Goal: Task Accomplishment & Management: Manage account settings

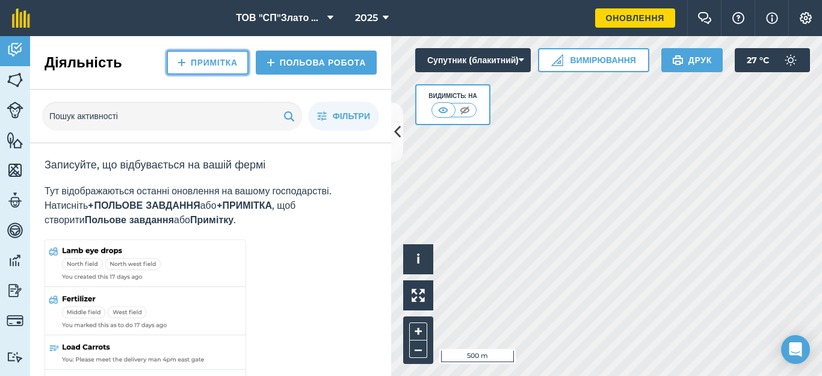
click at [197, 67] on link "Примітка" at bounding box center [208, 63] width 82 height 24
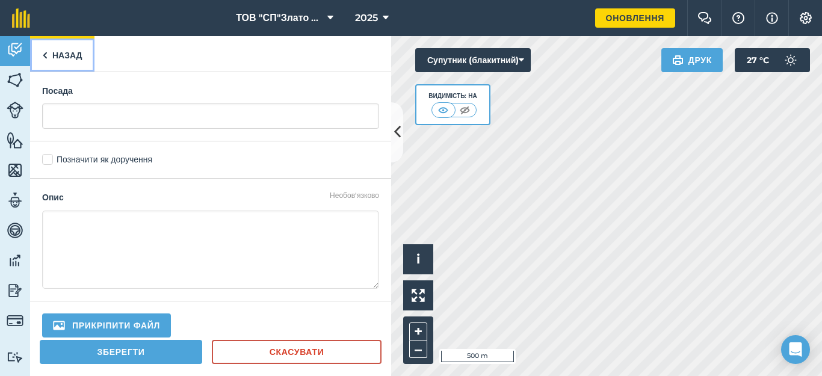
click at [49, 54] on link "Назад" at bounding box center [62, 54] width 64 height 36
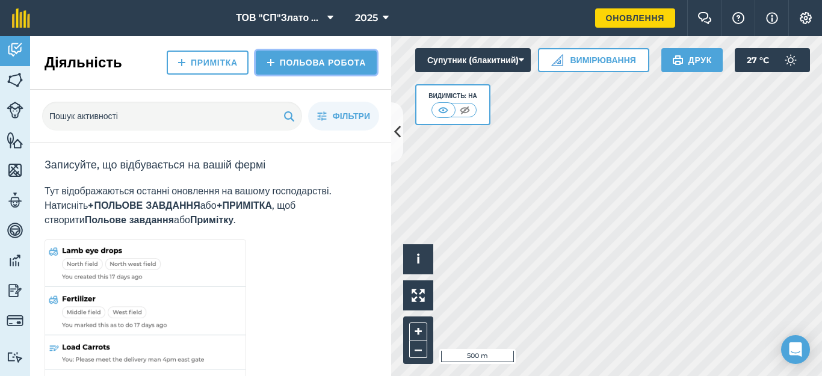
click at [311, 60] on link "Польова робота" at bounding box center [316, 63] width 121 height 24
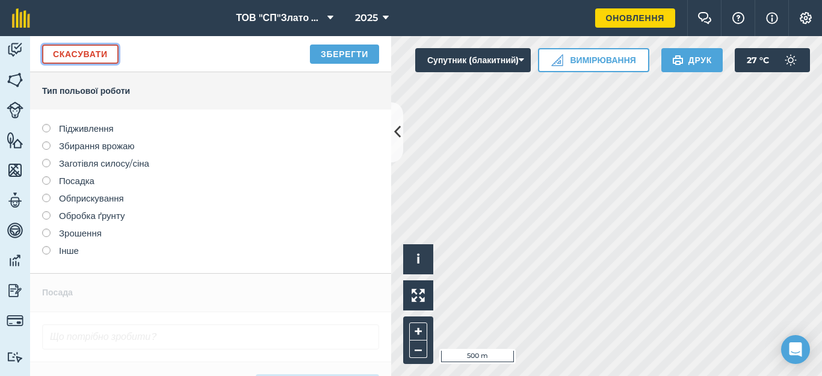
click at [91, 51] on link "Скасувати" at bounding box center [80, 54] width 76 height 19
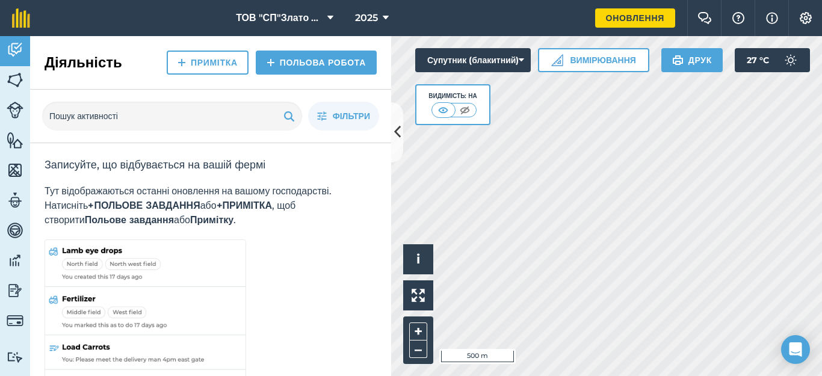
scroll to position [55, 0]
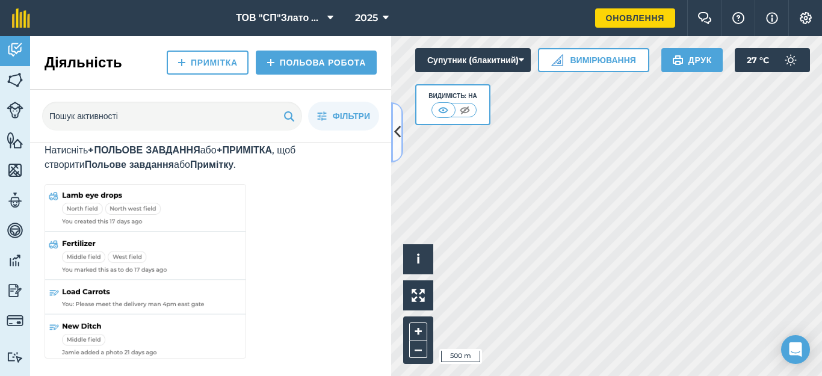
click at [397, 131] on icon at bounding box center [397, 132] width 7 height 21
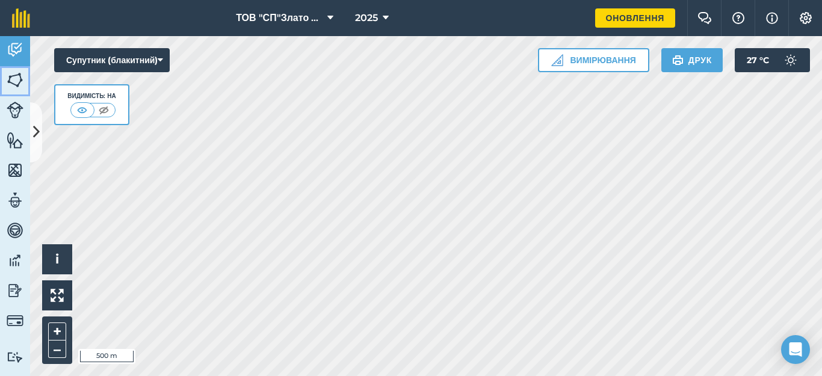
click at [14, 79] on img at bounding box center [15, 80] width 17 height 18
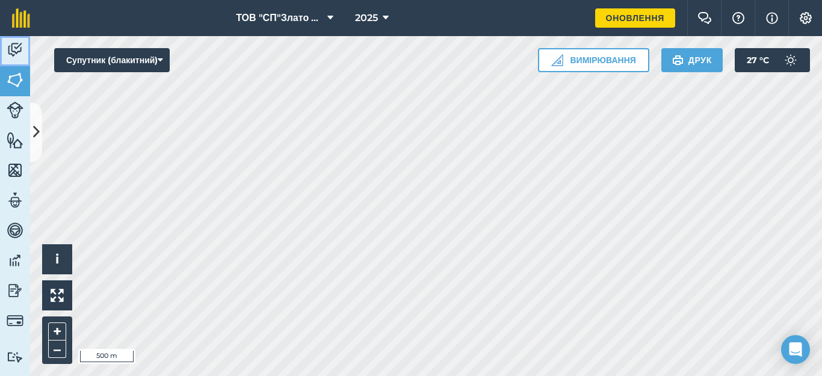
click at [15, 53] on img at bounding box center [15, 50] width 17 height 18
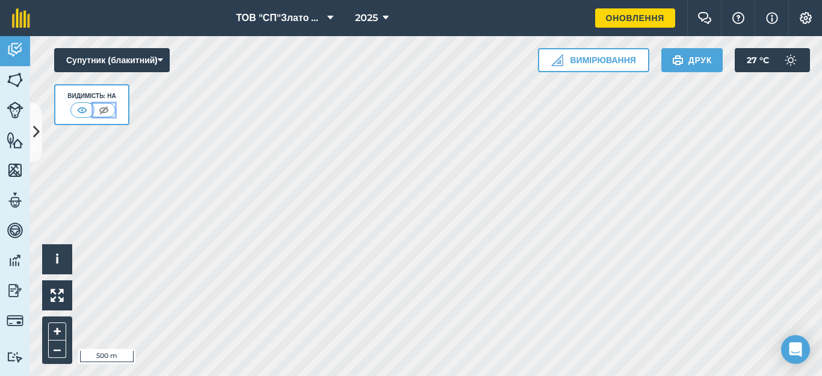
click at [102, 111] on img at bounding box center [103, 110] width 15 height 12
click at [89, 118] on img at bounding box center [89, 120] width 15 height 12
click at [802, 17] on img at bounding box center [806, 18] width 14 height 12
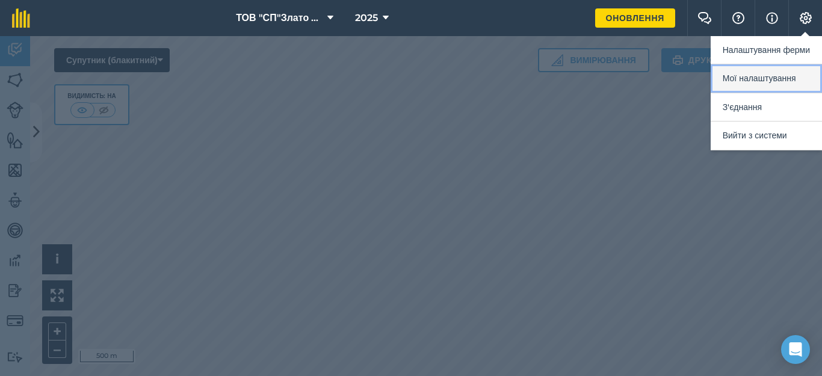
click at [745, 79] on button "Мої налаштування" at bounding box center [766, 78] width 111 height 28
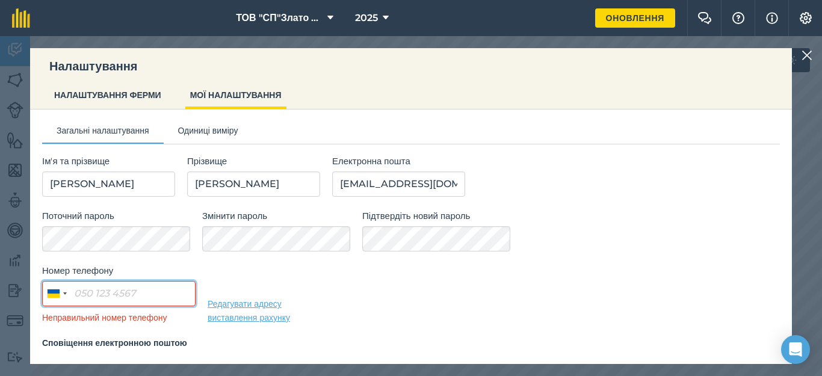
click at [85, 289] on input "Номер телефону" at bounding box center [118, 293] width 153 height 25
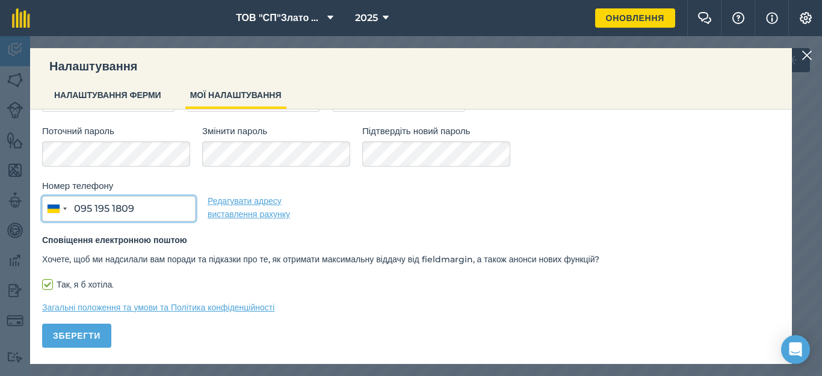
scroll to position [85, 0]
type input "095 195 1809"
click at [94, 333] on button "Зберегти" at bounding box center [76, 335] width 69 height 24
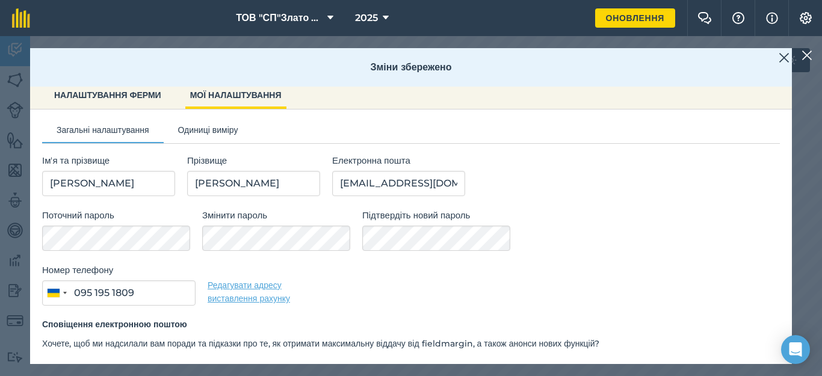
scroll to position [0, 0]
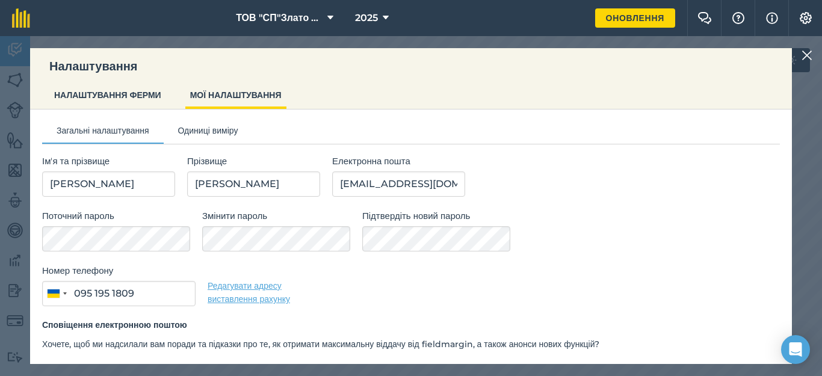
click at [805, 57] on img at bounding box center [807, 55] width 11 height 14
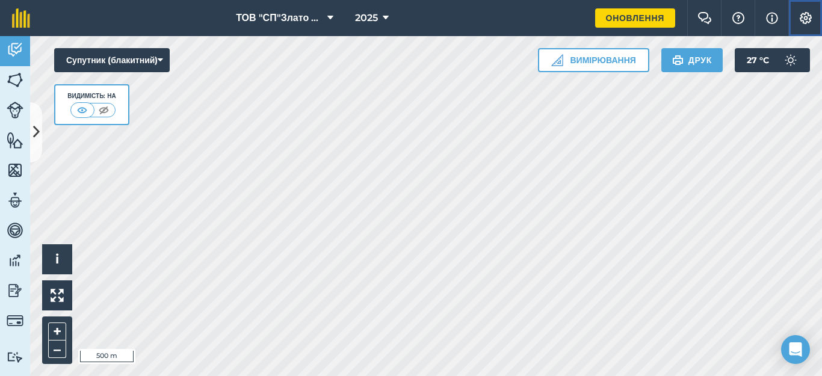
click at [806, 20] on img at bounding box center [806, 18] width 14 height 12
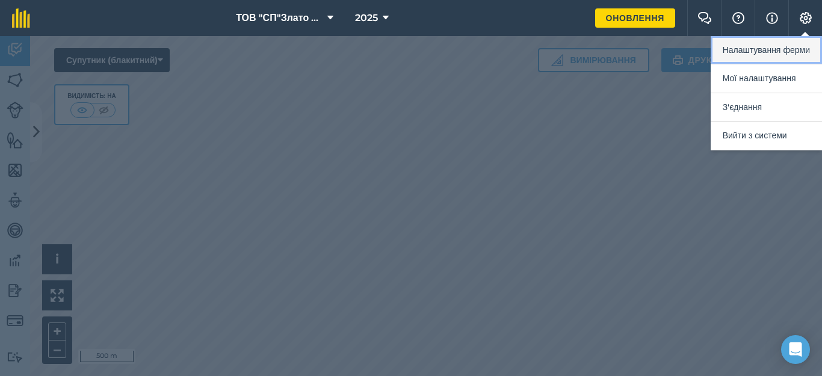
click at [766, 54] on button "Налаштування ферми" at bounding box center [766, 50] width 111 height 28
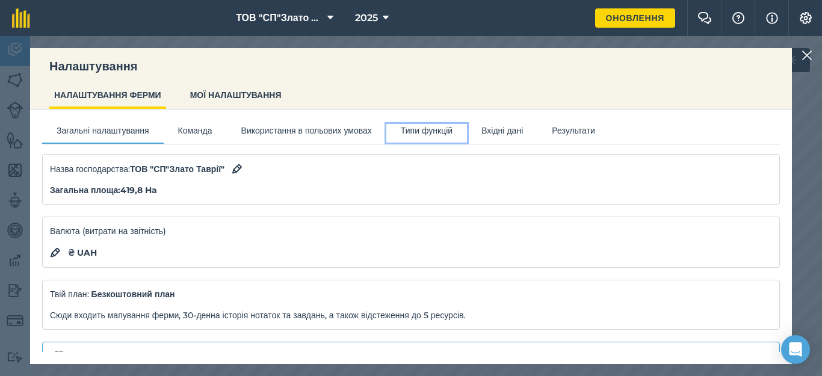
click at [466, 128] on button "Типи функцій" at bounding box center [426, 133] width 81 height 18
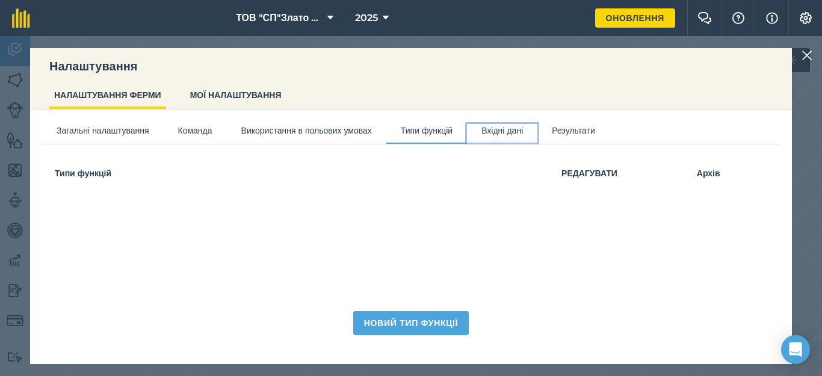
click at [538, 131] on button "Вхідні дані" at bounding box center [502, 133] width 70 height 18
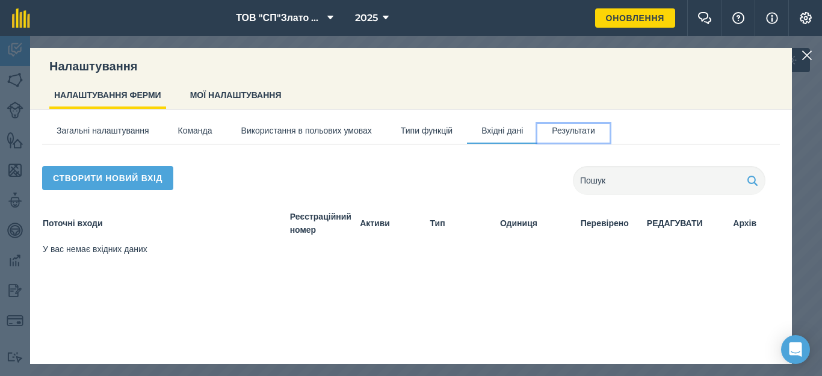
click at [610, 134] on button "Результати" at bounding box center [574, 133] width 72 height 18
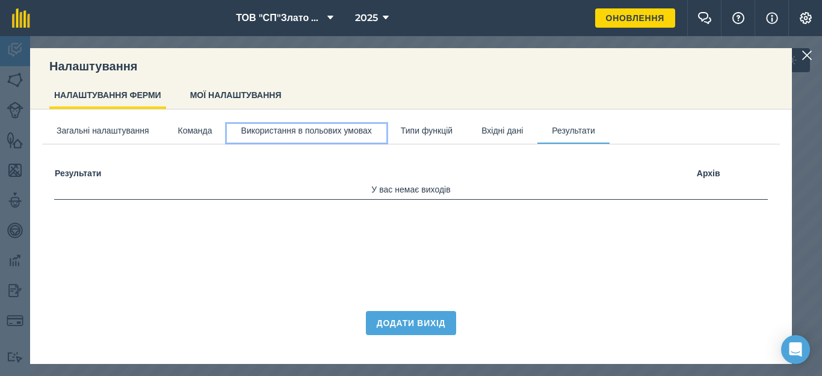
click at [317, 127] on button "Використання в польових умовах" at bounding box center [307, 133] width 160 height 18
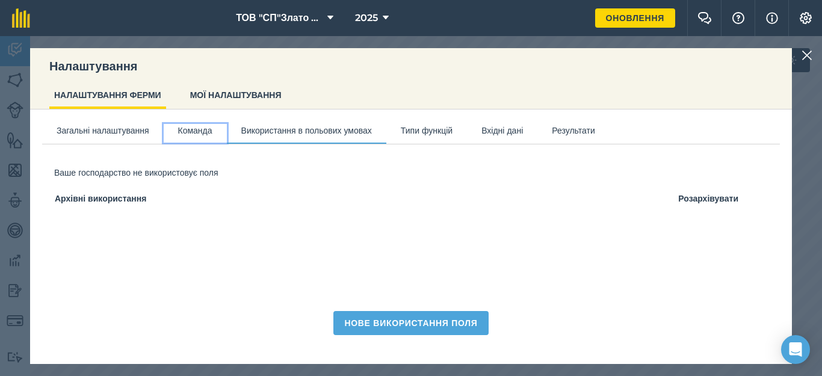
click at [201, 131] on button "Команда" at bounding box center [195, 133] width 63 height 18
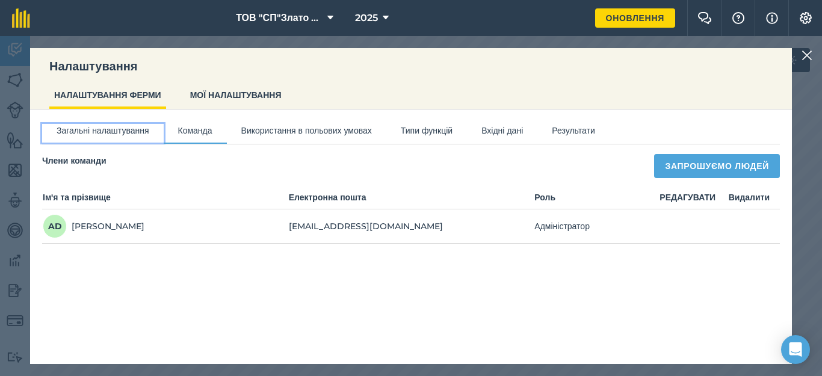
click at [107, 130] on button "Загальні налаштування" at bounding box center [103, 133] width 122 height 18
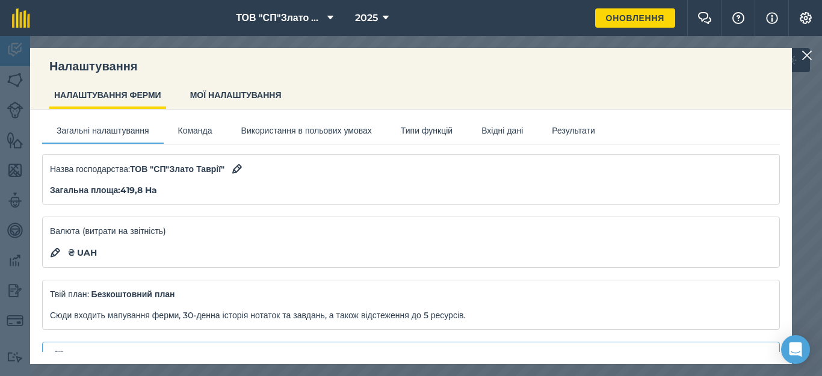
click at [808, 51] on img at bounding box center [807, 55] width 11 height 14
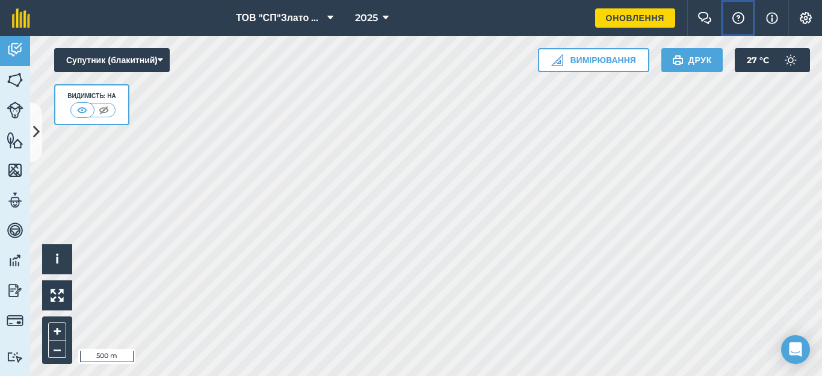
click at [739, 21] on img at bounding box center [738, 18] width 14 height 12
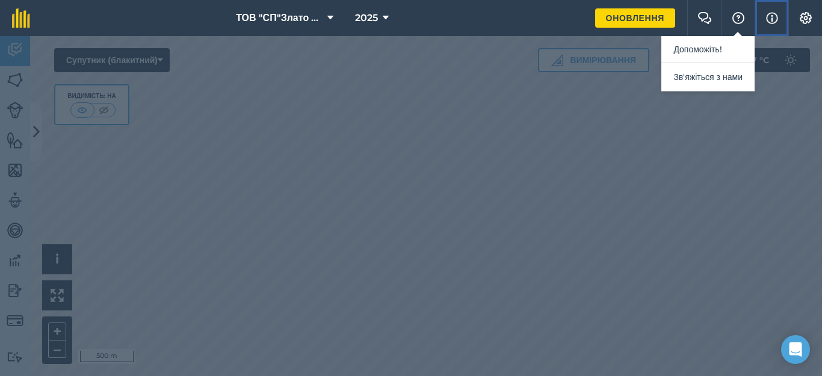
click at [774, 20] on img at bounding box center [772, 18] width 12 height 14
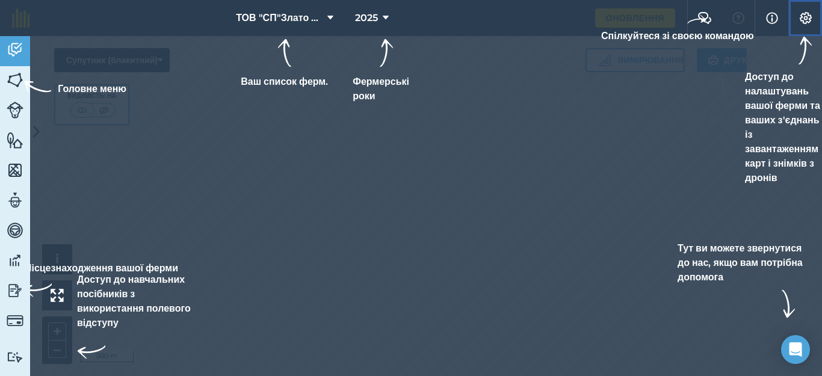
click at [808, 14] on img at bounding box center [806, 18] width 14 height 12
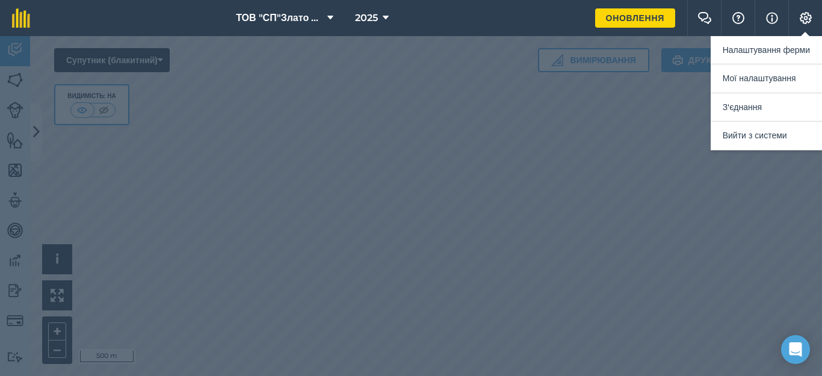
click at [335, 95] on div at bounding box center [411, 206] width 822 height 340
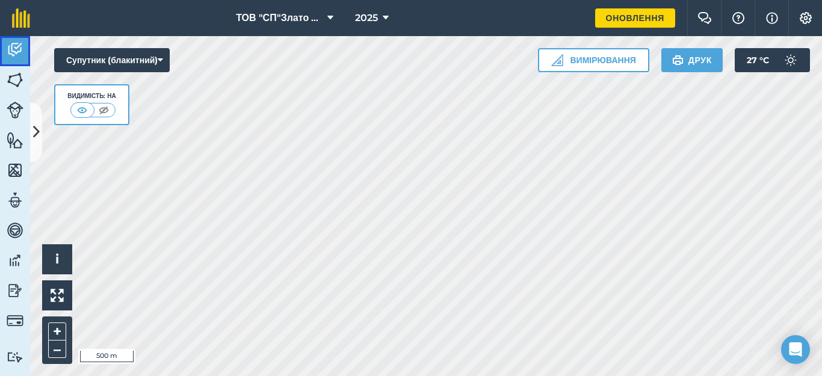
click at [16, 49] on img at bounding box center [15, 50] width 17 height 18
click at [329, 19] on icon at bounding box center [330, 18] width 6 height 14
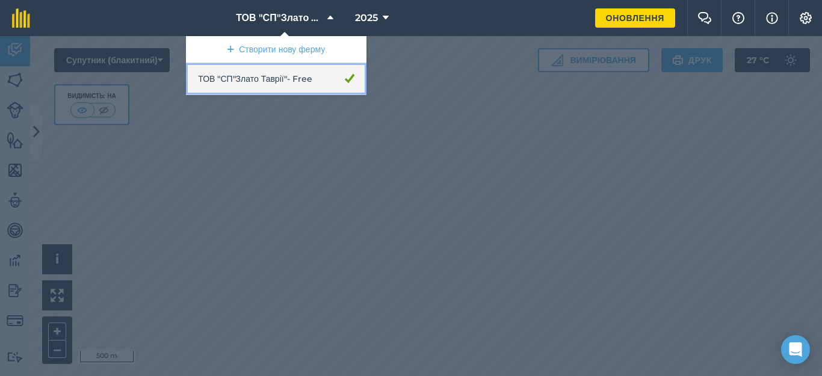
click at [322, 76] on link "ТОВ "СП"Злато Таврії" - Free" at bounding box center [276, 79] width 181 height 32
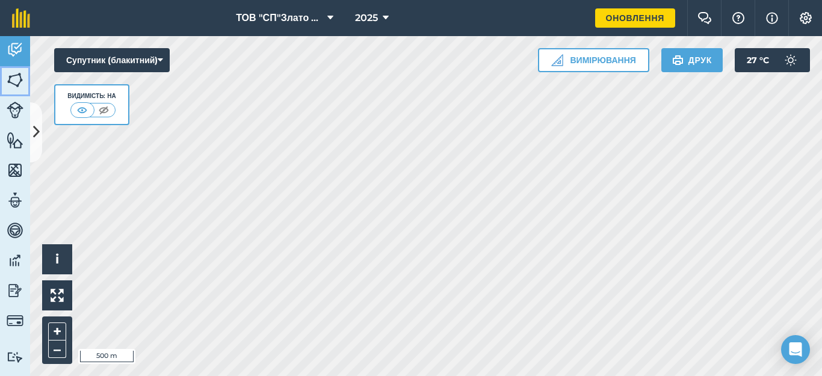
click at [16, 77] on img at bounding box center [15, 80] width 17 height 18
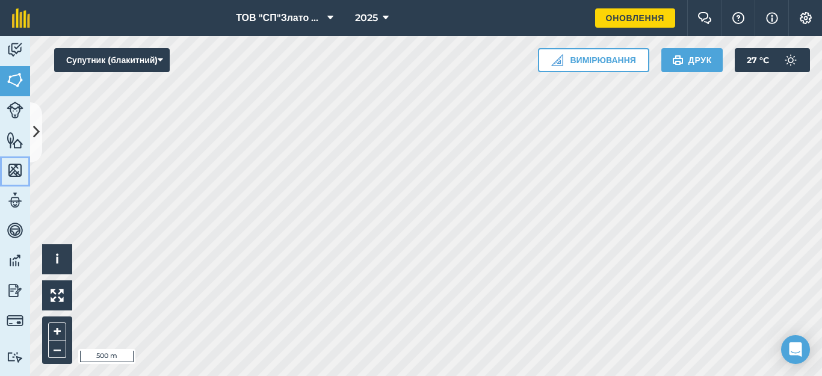
click at [10, 174] on img at bounding box center [15, 170] width 17 height 18
click at [10, 136] on img at bounding box center [15, 140] width 17 height 18
click at [13, 316] on img at bounding box center [15, 320] width 17 height 17
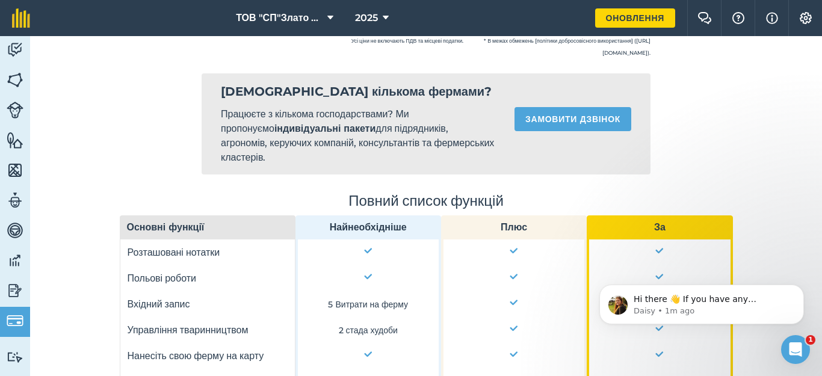
scroll to position [318, 0]
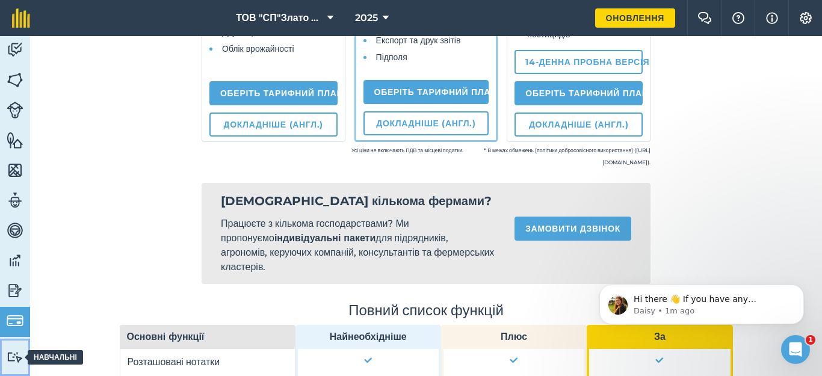
click at [14, 355] on img at bounding box center [15, 357] width 17 height 11
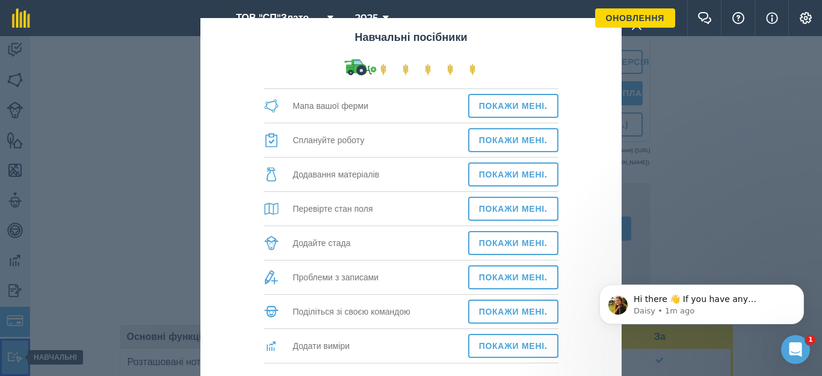
scroll to position [0, 0]
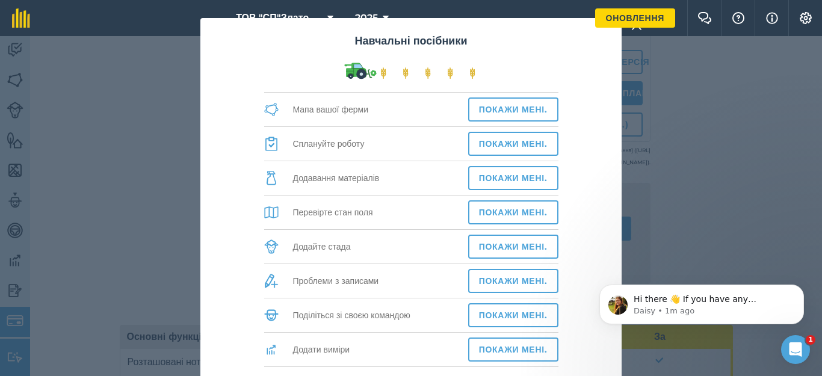
click at [668, 203] on div "Навчальні посібники Мапа вашої ферми Покажи мені. Сплануйте роботу Покажи мені.…" at bounding box center [411, 206] width 822 height 340
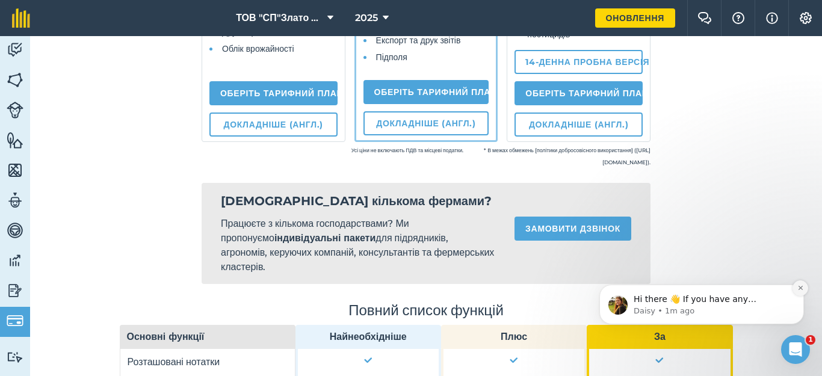
click at [799, 288] on icon "Dismiss notification" at bounding box center [801, 288] width 7 height 7
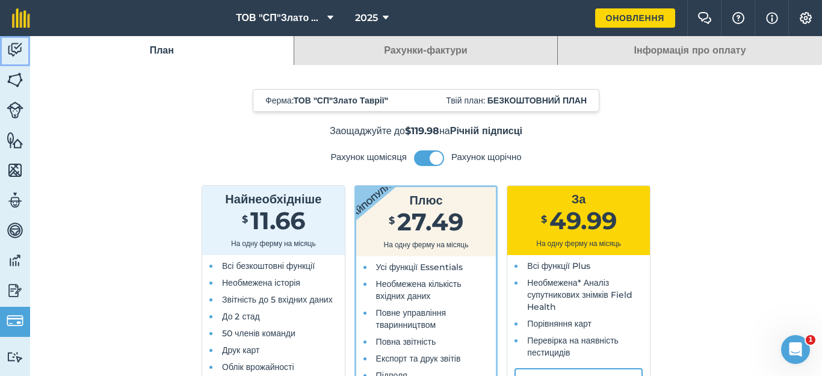
click at [20, 49] on img at bounding box center [15, 50] width 17 height 18
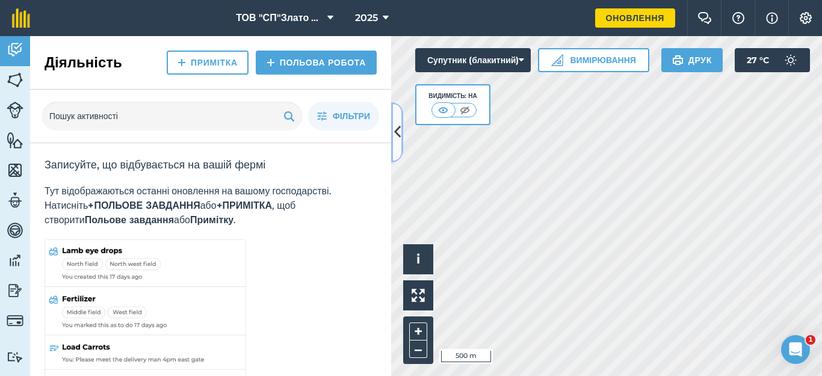
click at [398, 132] on icon at bounding box center [397, 132] width 7 height 21
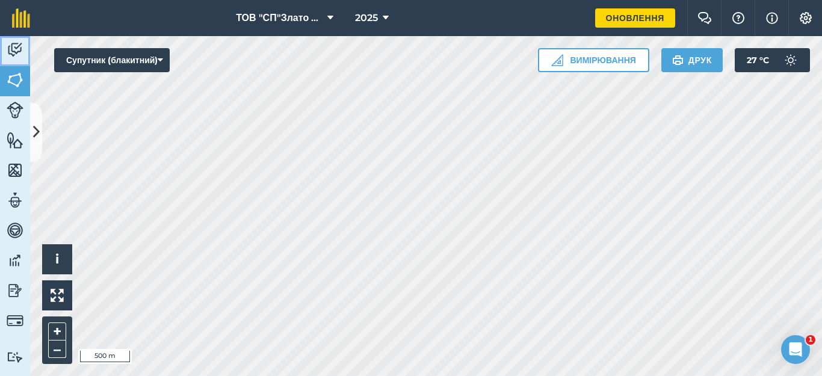
click at [17, 46] on img at bounding box center [15, 50] width 17 height 18
click at [14, 113] on img at bounding box center [15, 110] width 17 height 17
click at [807, 19] on img at bounding box center [806, 18] width 14 height 12
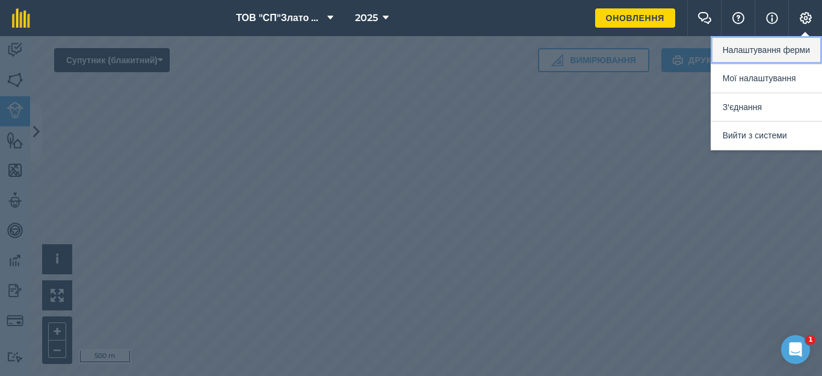
click at [786, 54] on button "Налаштування ферми" at bounding box center [766, 50] width 111 height 28
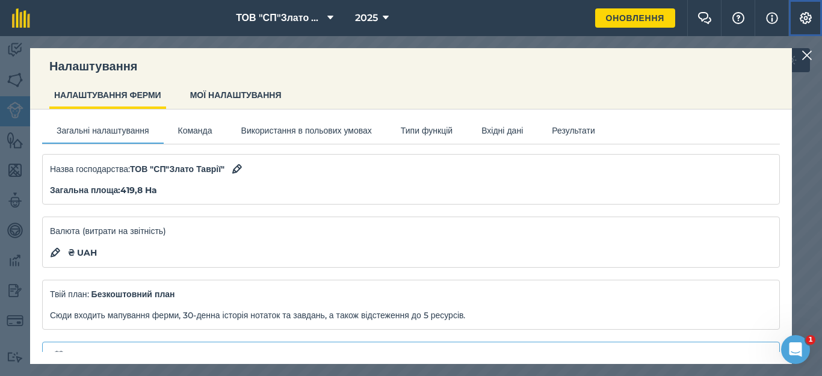
click at [802, 14] on img at bounding box center [806, 18] width 14 height 12
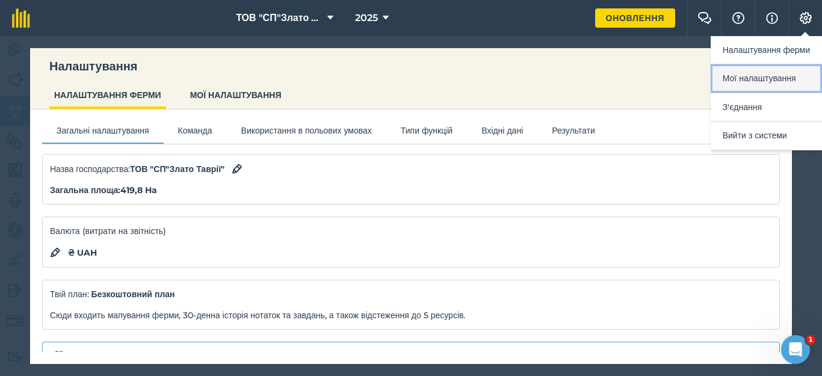
click at [752, 75] on button "Мої налаштування" at bounding box center [766, 78] width 111 height 28
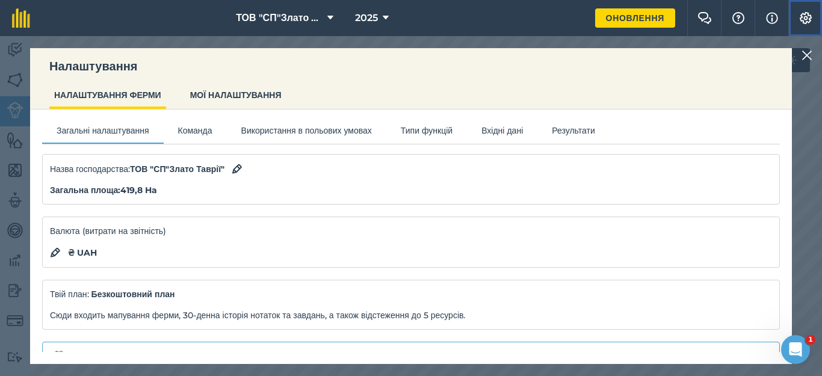
click at [807, 14] on img at bounding box center [806, 18] width 14 height 12
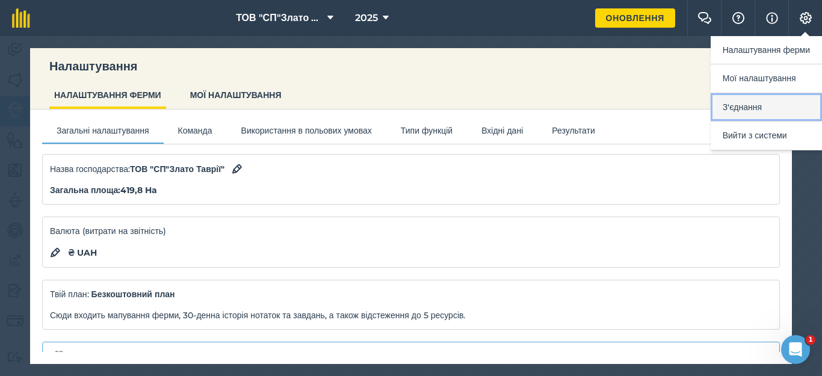
click at [740, 108] on button "З'єднання" at bounding box center [766, 107] width 111 height 28
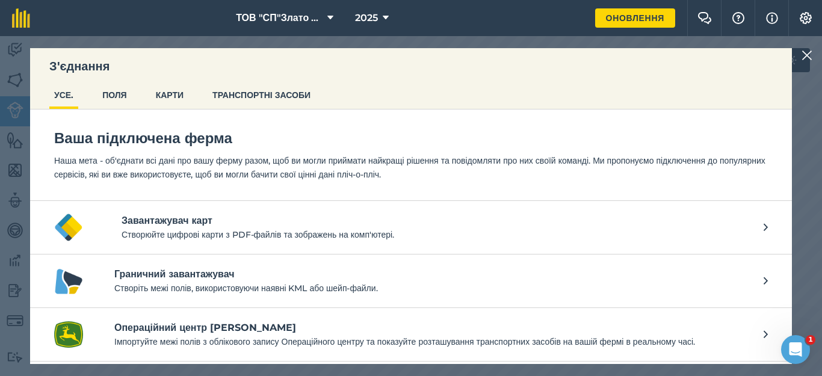
scroll to position [10, 0]
click at [570, 282] on p "Створіть межі полів, використовуючи наявні KML або шейп-файли." at bounding box center [432, 288] width 637 height 13
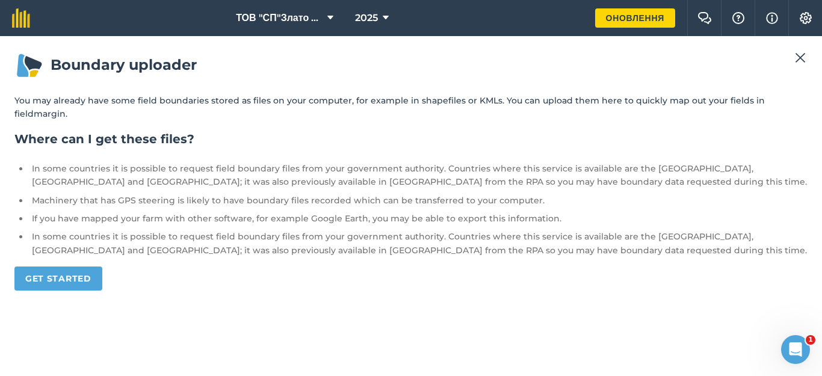
click at [799, 63] on img at bounding box center [800, 58] width 11 height 14
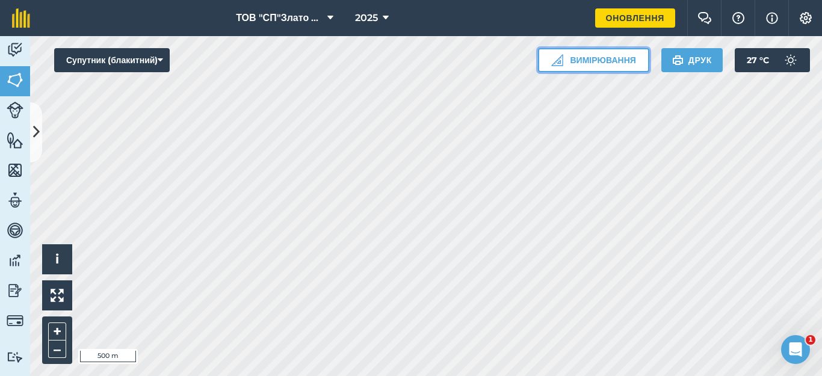
click at [563, 61] on button "Вимірювання" at bounding box center [593, 60] width 111 height 24
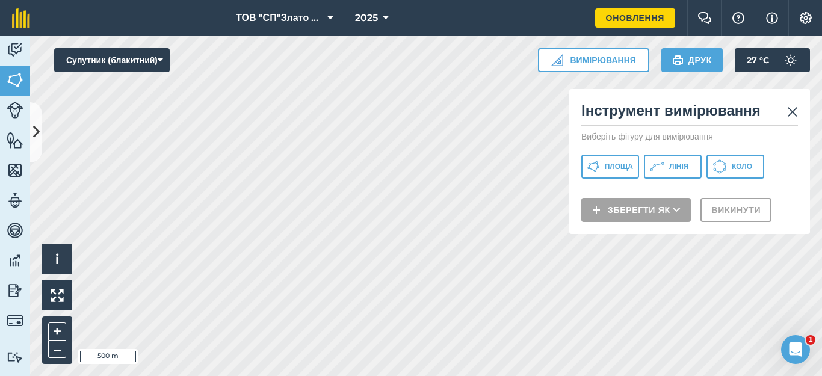
click at [793, 112] on img at bounding box center [792, 112] width 11 height 14
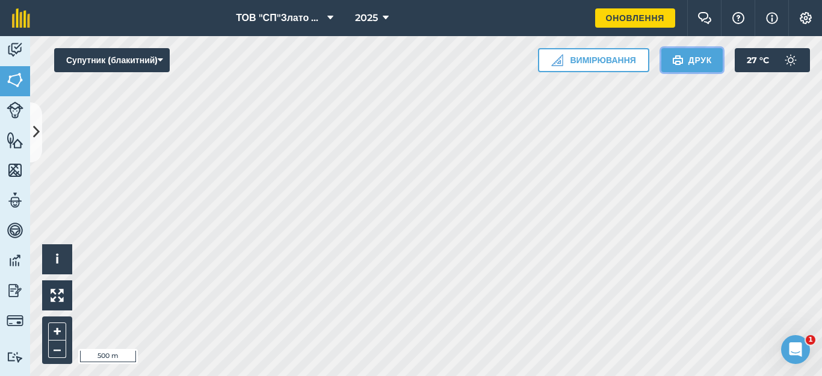
click at [694, 60] on button "Друк" at bounding box center [692, 60] width 61 height 24
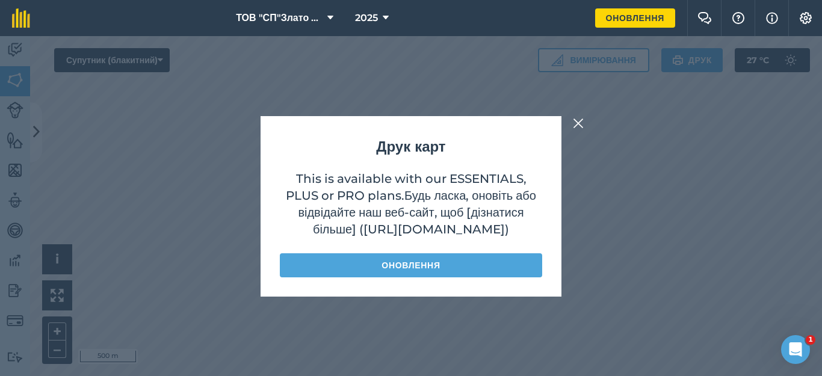
click at [576, 119] on img at bounding box center [578, 123] width 11 height 14
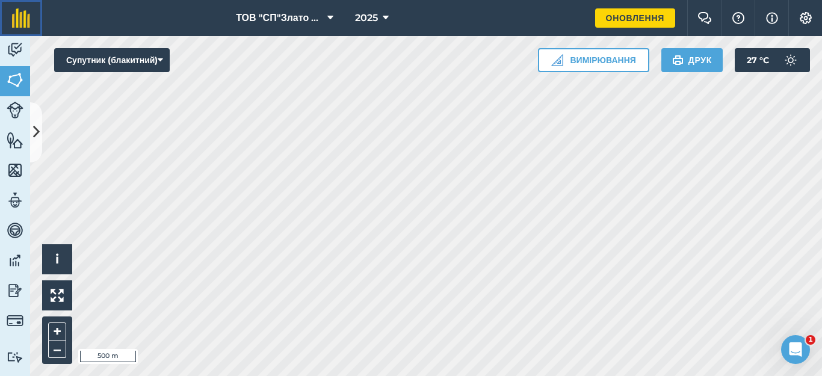
click at [17, 14] on img at bounding box center [21, 17] width 18 height 19
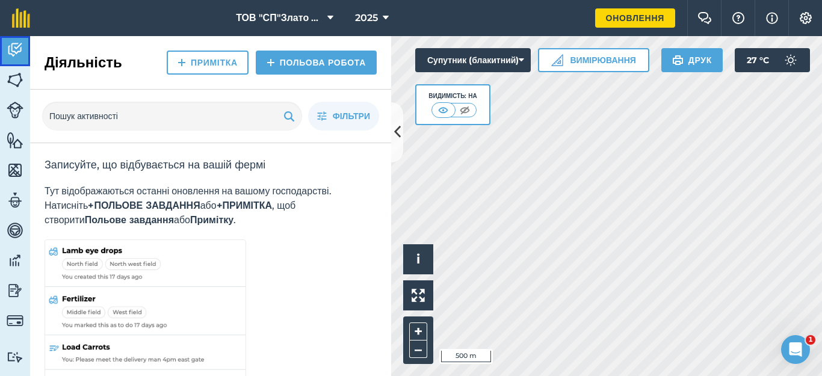
click at [11, 59] on link "Діяльність" at bounding box center [15, 51] width 30 height 30
click at [398, 138] on icon at bounding box center [397, 132] width 7 height 21
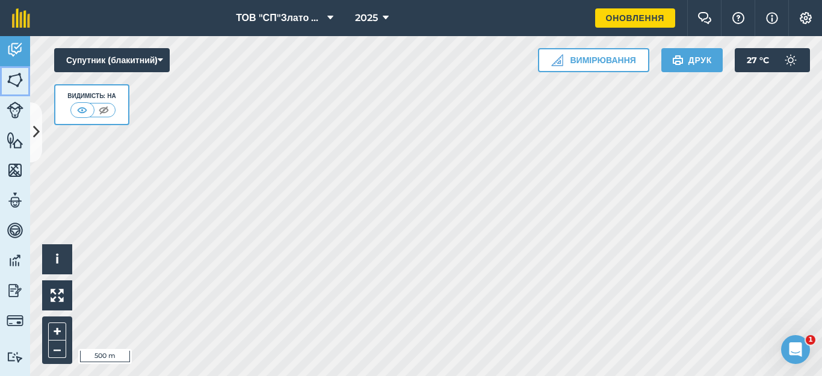
click at [14, 78] on img at bounding box center [15, 80] width 17 height 18
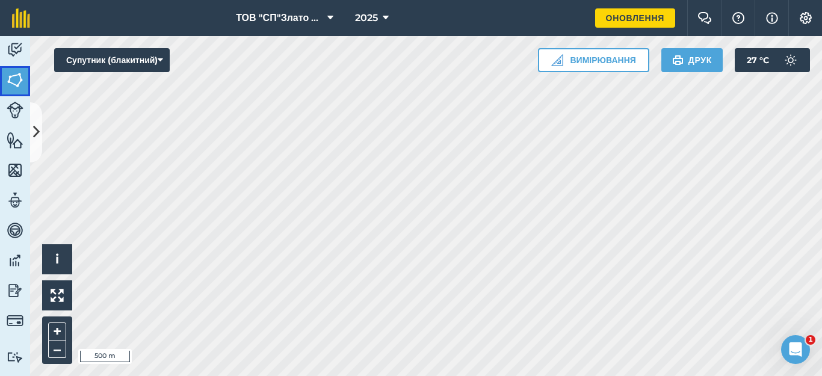
click at [14, 78] on img at bounding box center [15, 80] width 17 height 18
click at [64, 295] on button at bounding box center [57, 296] width 30 height 30
click at [55, 253] on span "i" at bounding box center [57, 259] width 4 height 15
